Goal: Information Seeking & Learning: Learn about a topic

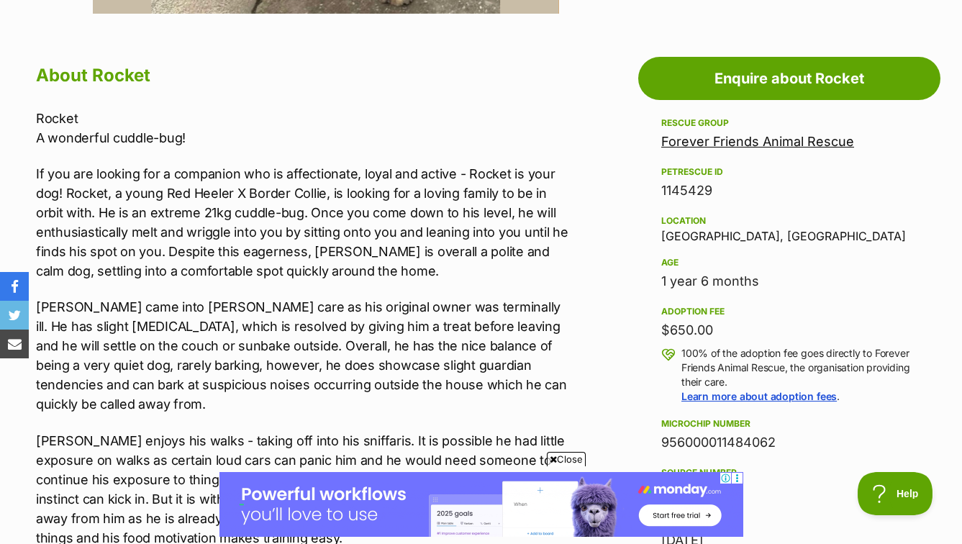
scroll to position [252, 0]
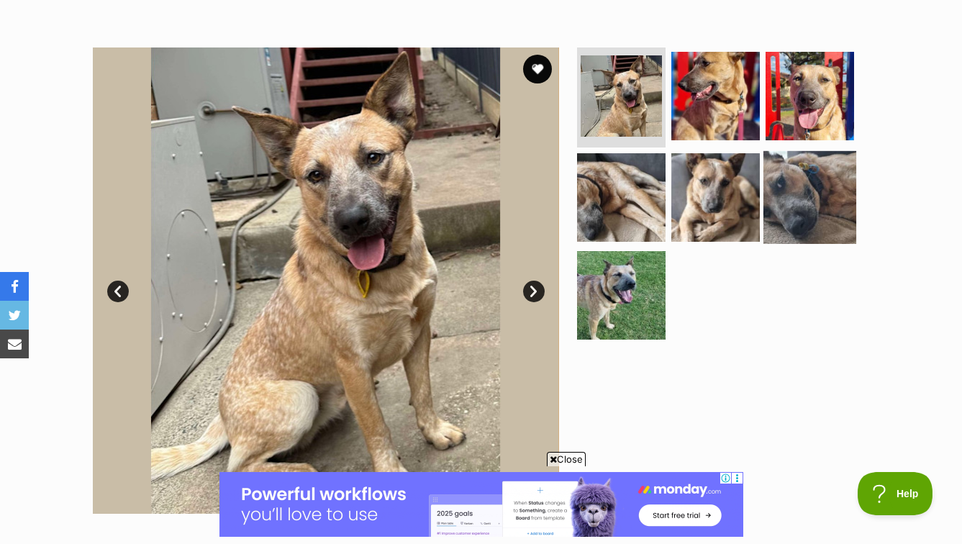
click at [838, 214] on img at bounding box center [809, 197] width 93 height 93
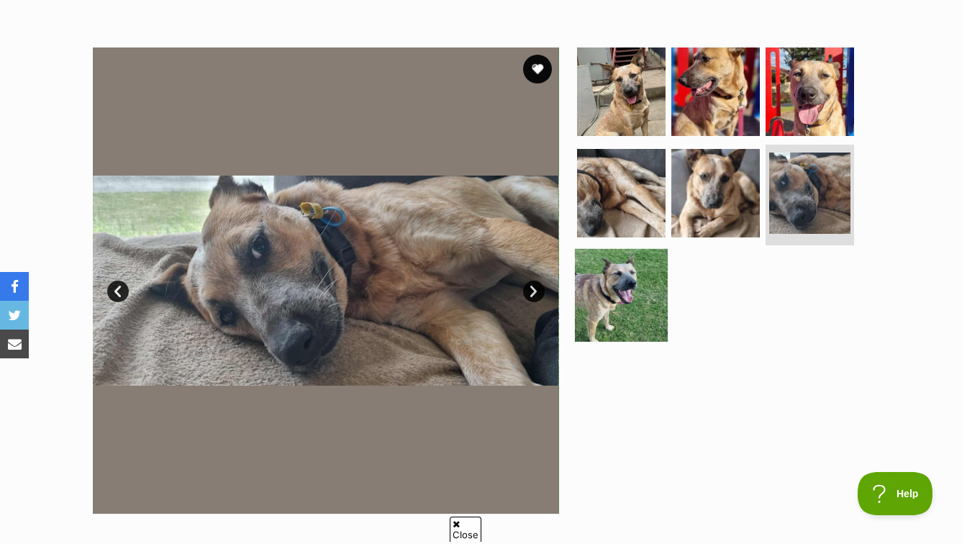
scroll to position [0, 0]
click at [631, 277] on img at bounding box center [621, 295] width 93 height 93
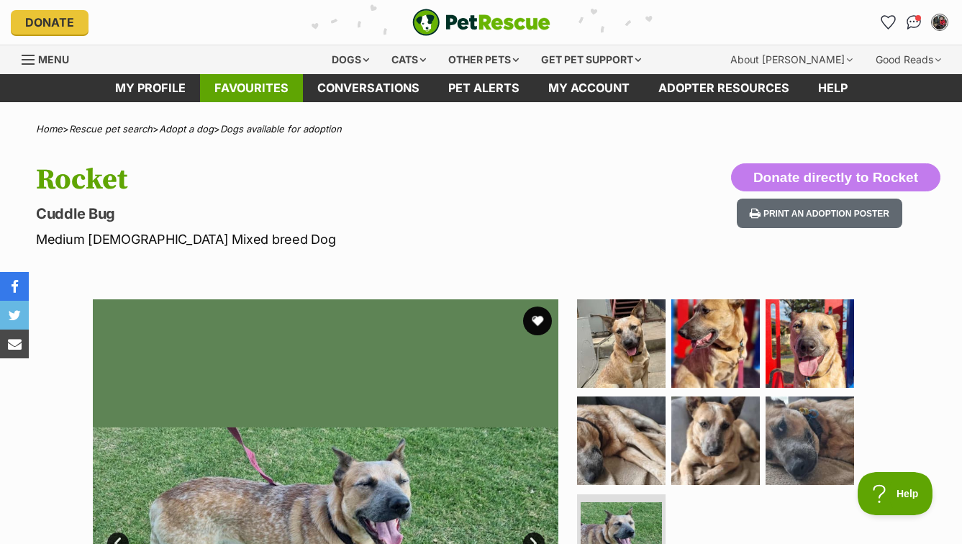
click at [239, 89] on link "Favourites" at bounding box center [251, 88] width 103 height 28
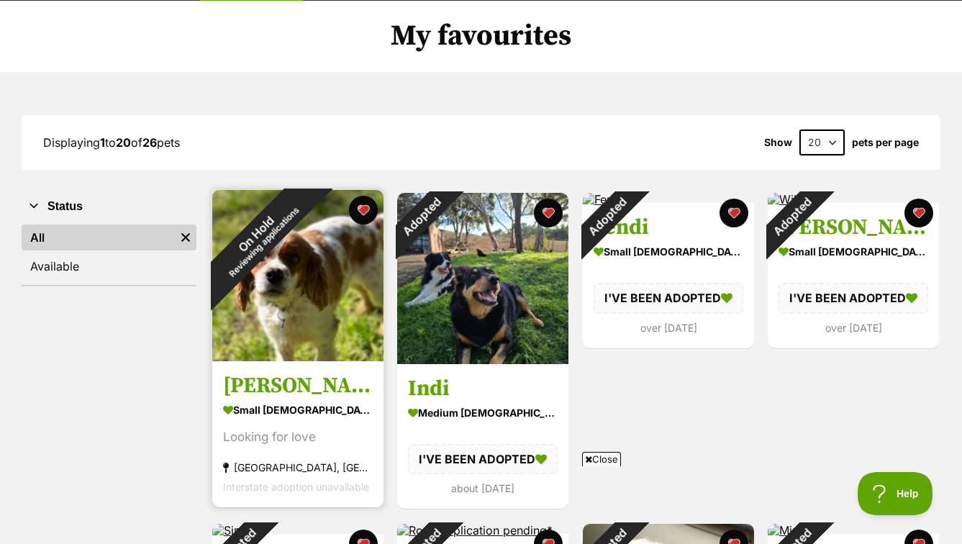
click at [283, 399] on div "small [DEMOGRAPHIC_DATA] Dog" at bounding box center [298, 409] width 150 height 21
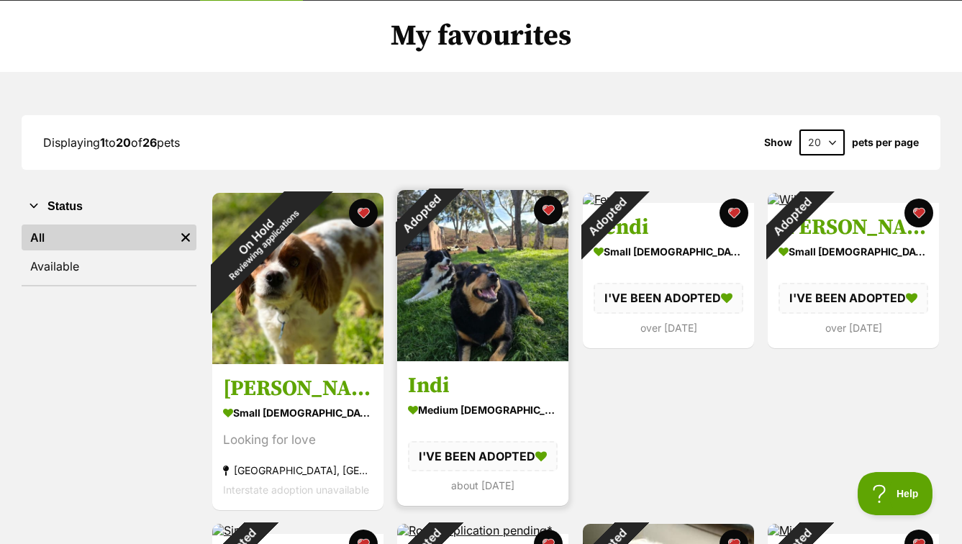
click at [455, 289] on img at bounding box center [482, 275] width 171 height 171
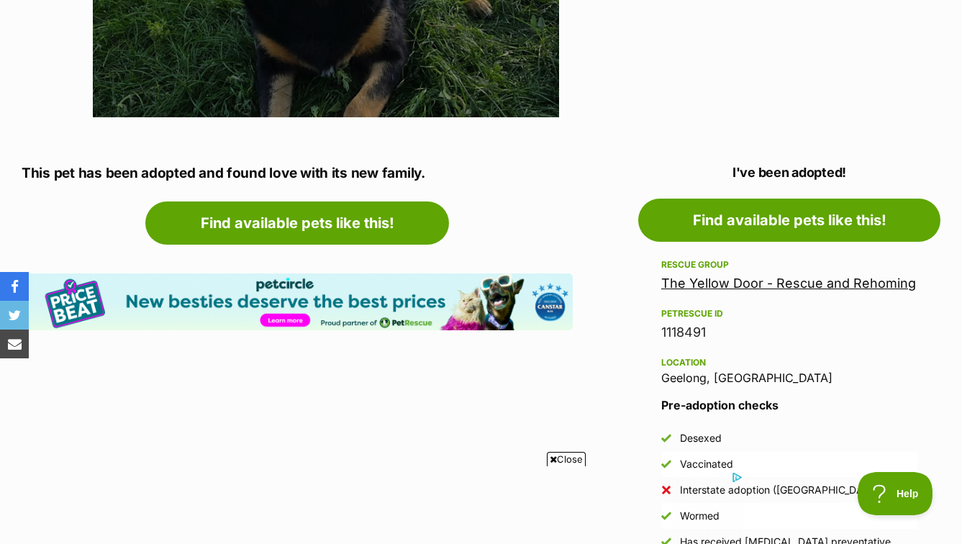
scroll to position [649, 0]
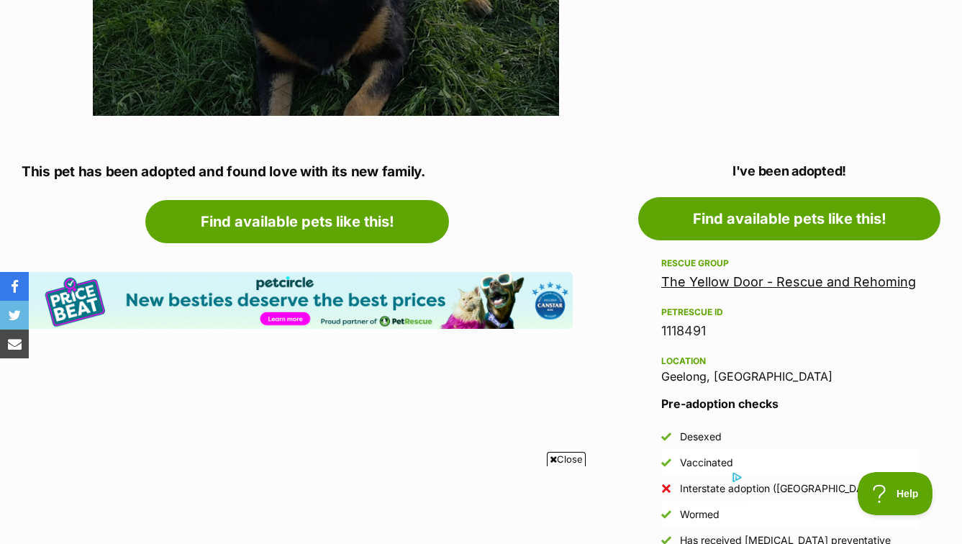
click at [764, 284] on link "The Yellow Door - Rescue and Rehoming" at bounding box center [788, 281] width 255 height 15
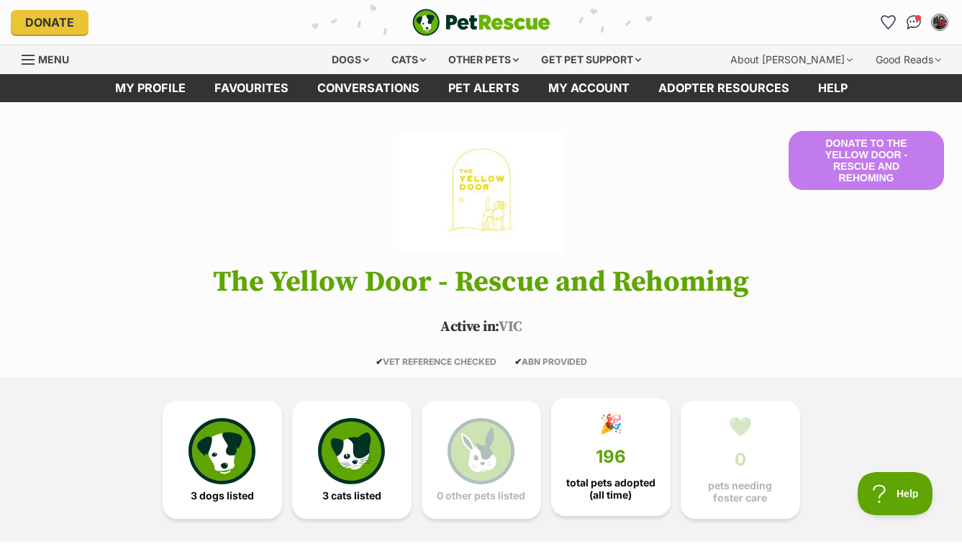
click at [621, 485] on span "total pets adopted (all time)" at bounding box center [610, 488] width 95 height 23
click at [641, 485] on span "total pets adopted (all time)" at bounding box center [610, 488] width 95 height 23
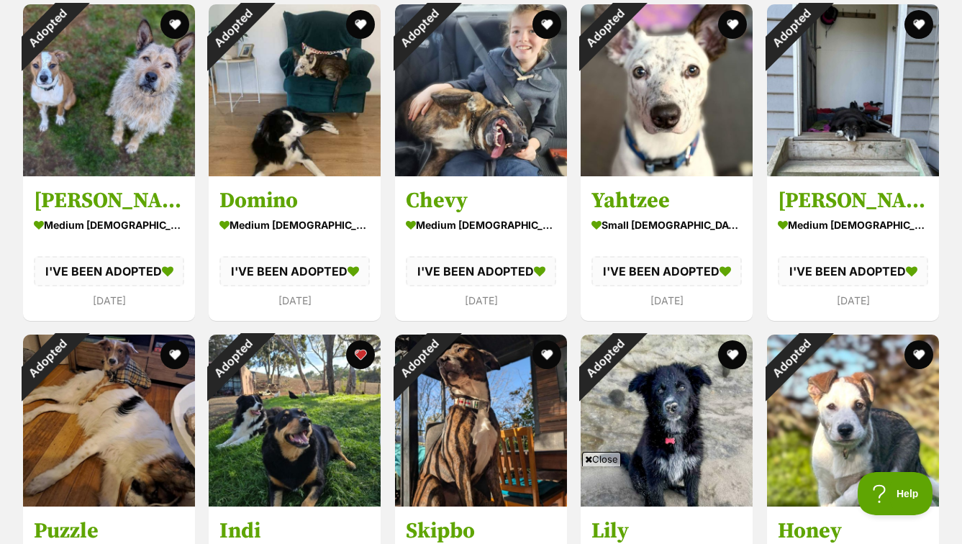
scroll to position [1129, 0]
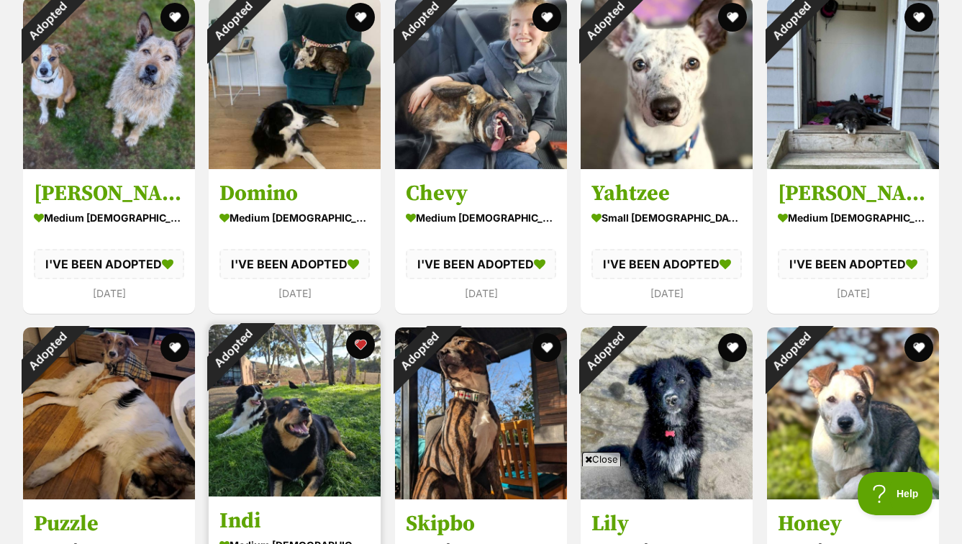
click at [311, 384] on img at bounding box center [295, 410] width 172 height 172
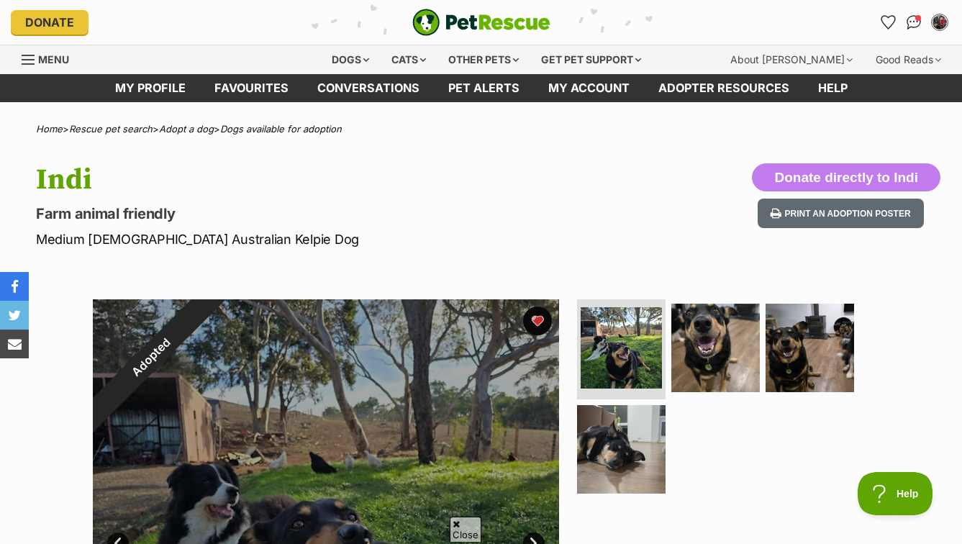
scroll to position [51, 0]
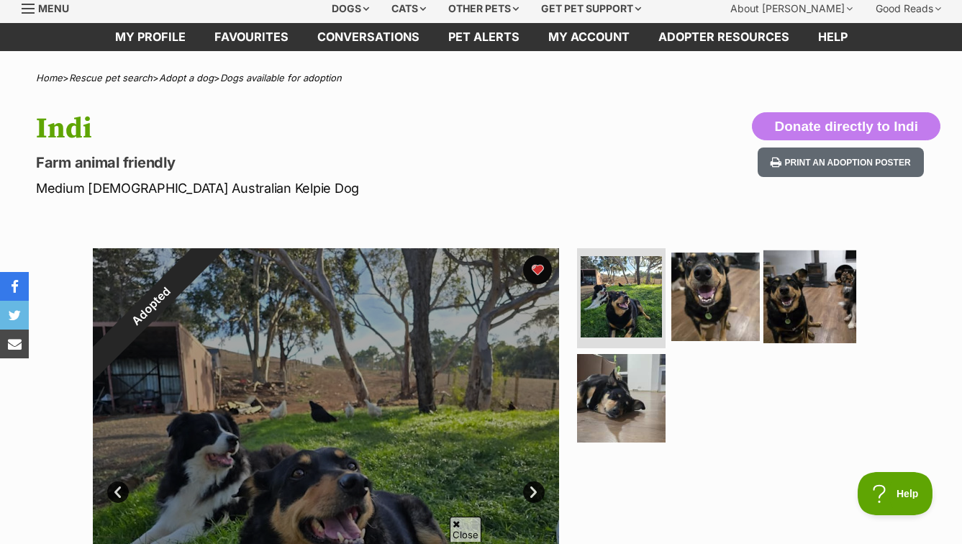
click at [788, 306] on img at bounding box center [809, 296] width 93 height 93
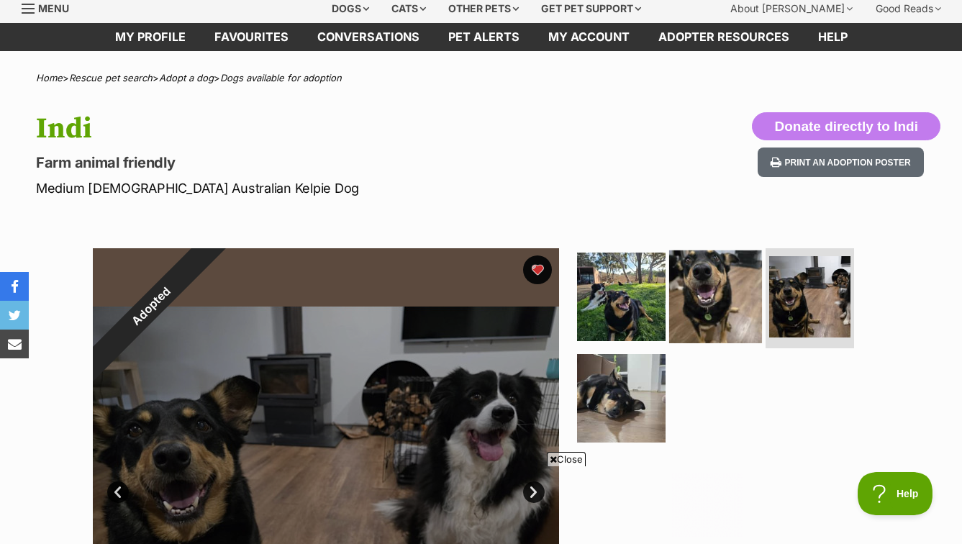
scroll to position [0, 0]
click at [704, 321] on img at bounding box center [715, 296] width 93 height 93
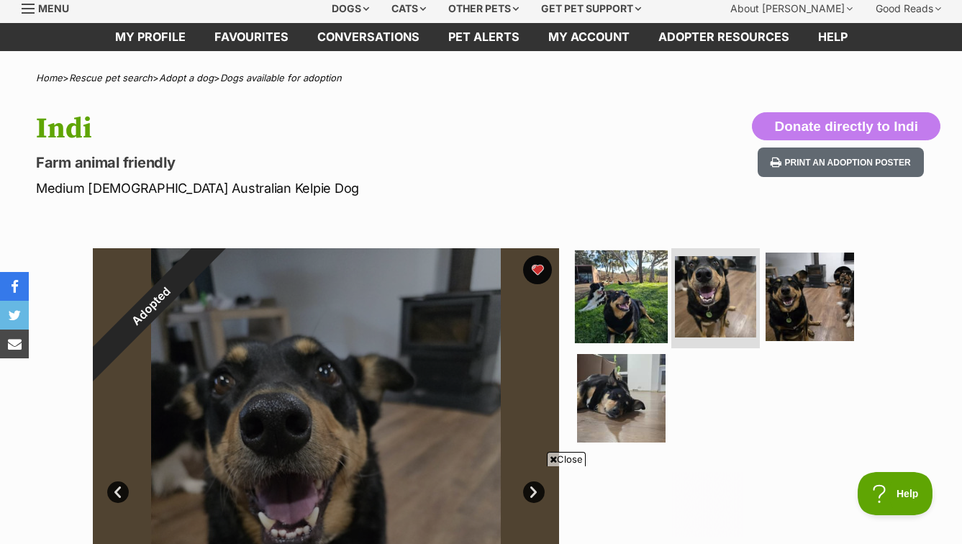
click at [641, 320] on img at bounding box center [621, 296] width 93 height 93
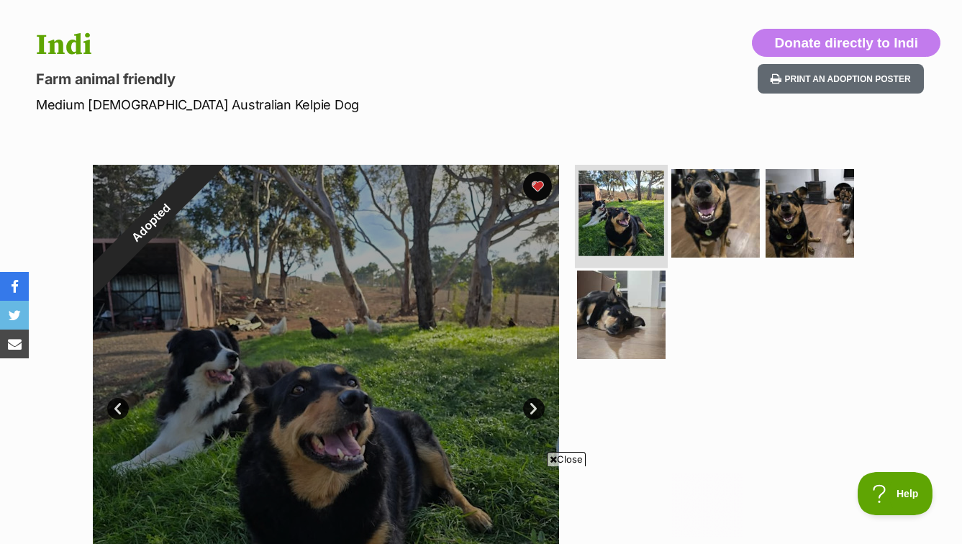
scroll to position [135, 0]
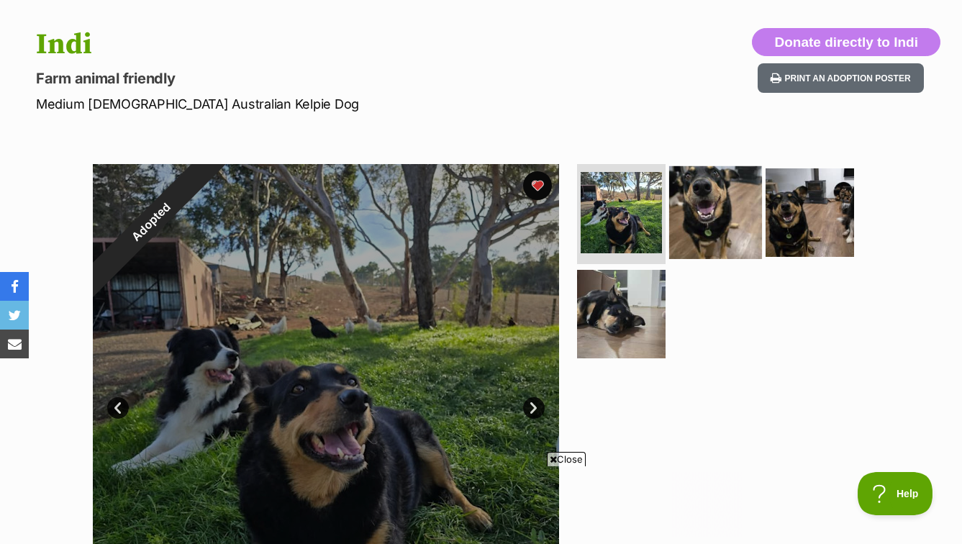
click at [716, 221] on img at bounding box center [715, 211] width 93 height 93
